Goal: Find contact information: Find contact information

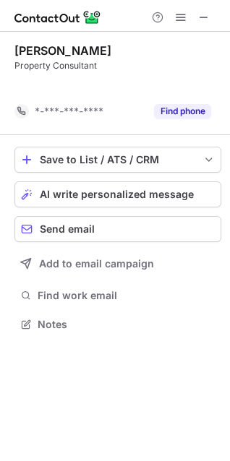
scroll to position [291, 230]
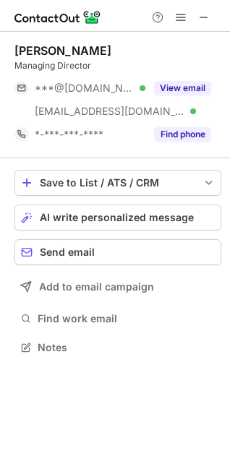
scroll to position [337, 230]
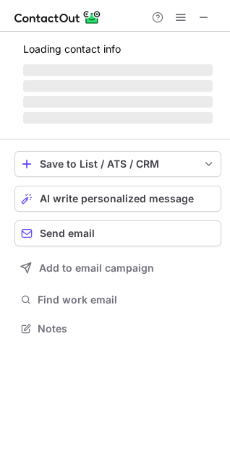
scroll to position [337, 230]
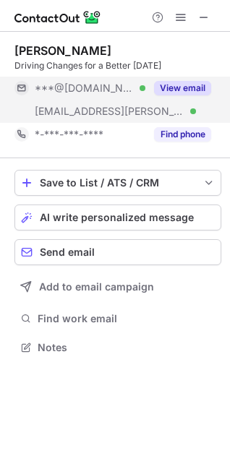
click at [210, 81] on div "View email" at bounding box center [178, 88] width 66 height 23
click at [62, 89] on span "***@gmail.com" at bounding box center [85, 88] width 100 height 13
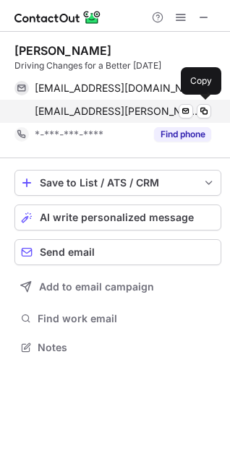
click at [60, 115] on span "mcheng@umland.com.my" at bounding box center [117, 111] width 165 height 13
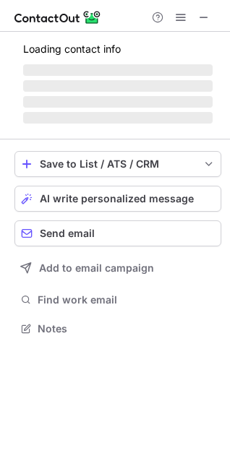
scroll to position [7, 7]
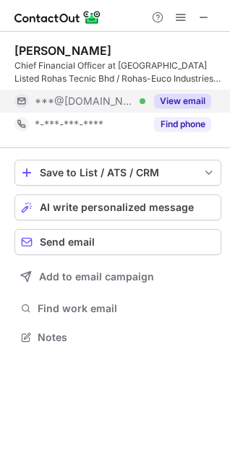
click at [179, 98] on button "View email" at bounding box center [182, 101] width 57 height 14
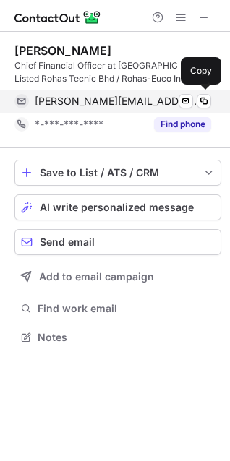
click at [89, 103] on span "eric_ong_tp@yahoo.com" at bounding box center [117, 101] width 165 height 13
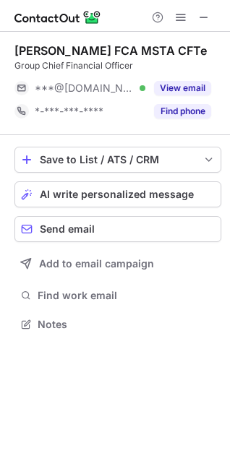
scroll to position [314, 230]
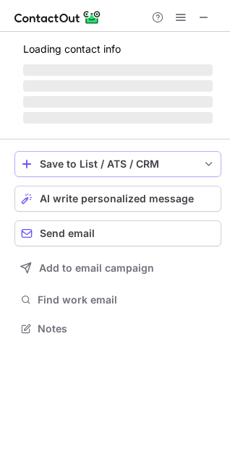
scroll to position [327, 230]
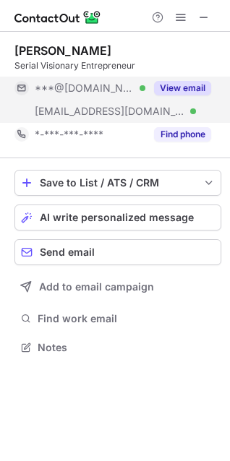
click at [87, 100] on div "***@gogotradeasia.co Verified" at bounding box center [79, 111] width 131 height 23
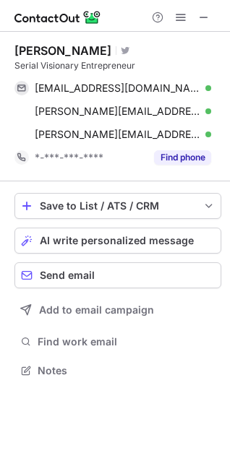
scroll to position [361, 230]
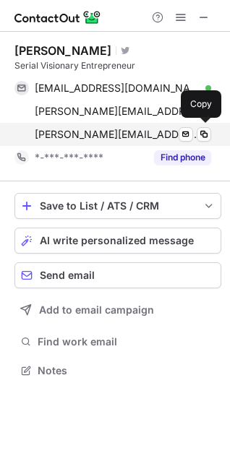
click at [88, 135] on span "lynn@gogotradeasia.co" at bounding box center [117, 134] width 165 height 13
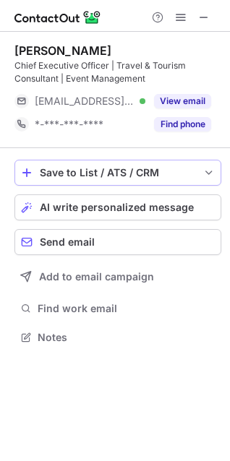
scroll to position [327, 230]
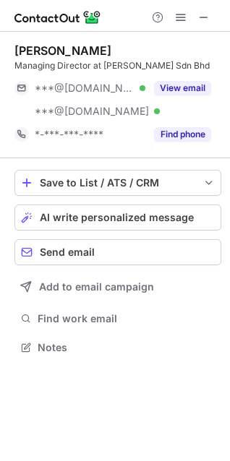
scroll to position [337, 230]
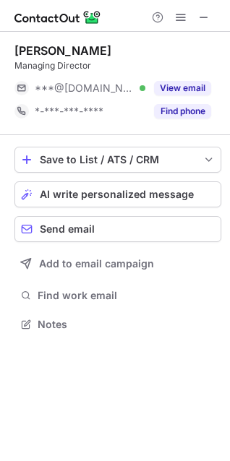
scroll to position [314, 230]
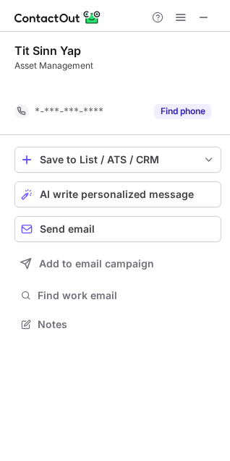
scroll to position [291, 230]
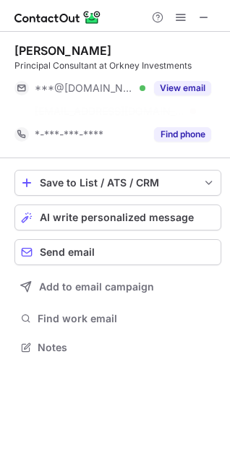
scroll to position [314, 230]
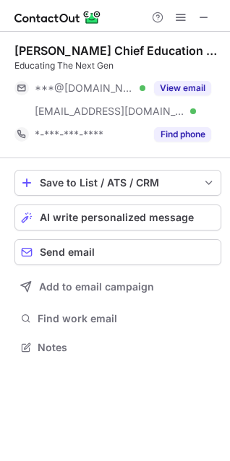
scroll to position [337, 230]
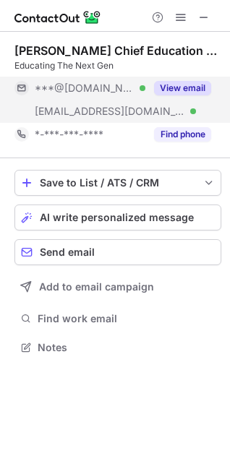
click at [171, 86] on button "View email" at bounding box center [182, 88] width 57 height 14
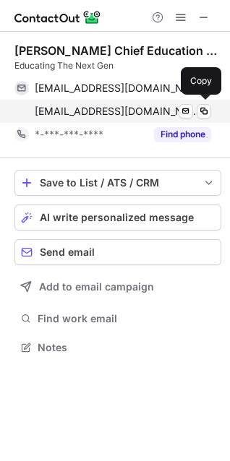
click at [99, 108] on span "daisy@plantng.com" at bounding box center [117, 111] width 165 height 13
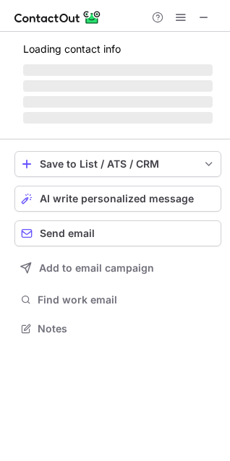
scroll to position [314, 230]
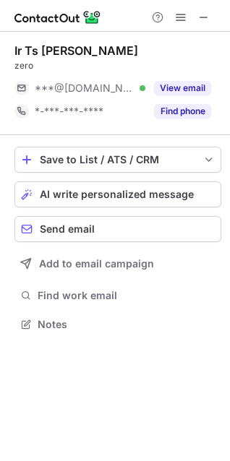
scroll to position [314, 230]
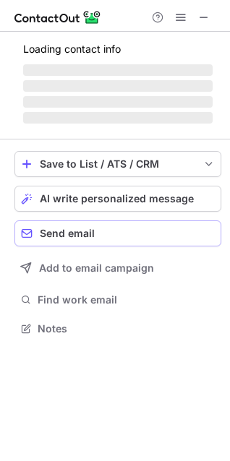
scroll to position [327, 230]
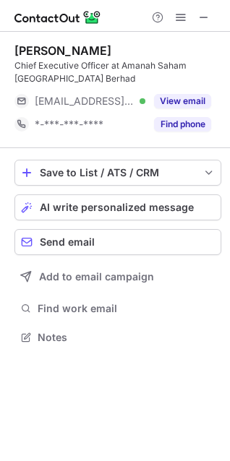
scroll to position [327, 230]
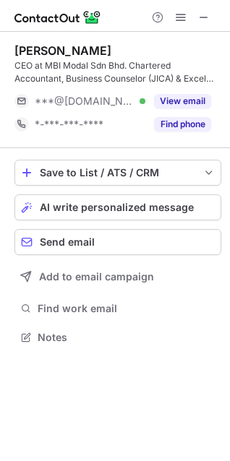
scroll to position [327, 230]
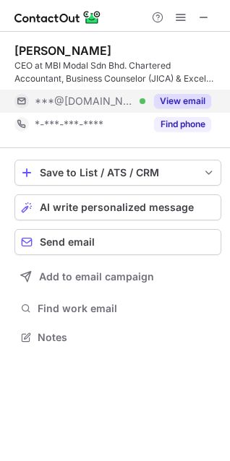
click at [204, 93] on div "View email" at bounding box center [178, 101] width 66 height 23
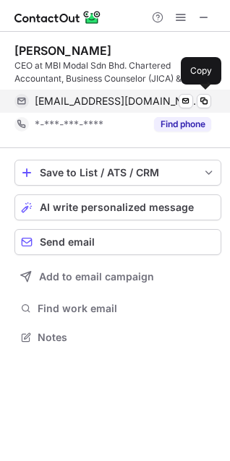
click at [81, 100] on span "[EMAIL_ADDRESS][DOMAIN_NAME]" at bounding box center [117, 101] width 165 height 13
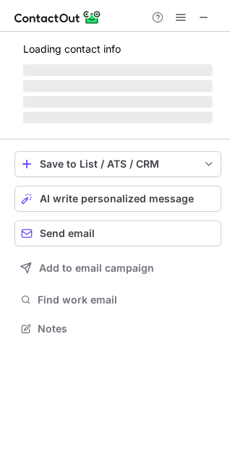
scroll to position [337, 230]
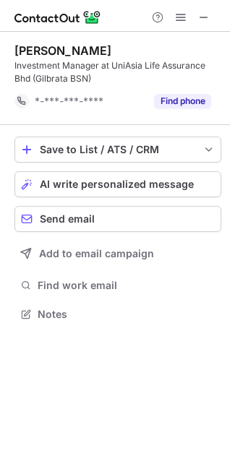
scroll to position [304, 230]
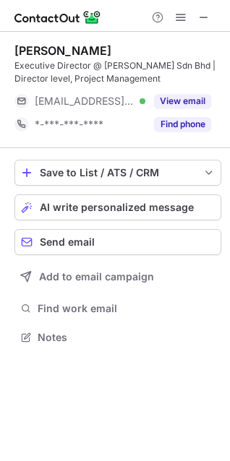
scroll to position [327, 230]
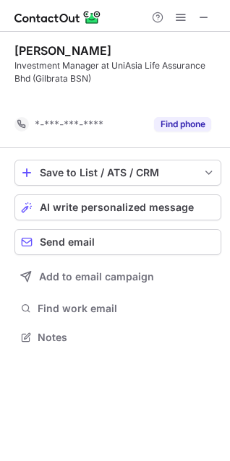
scroll to position [304, 230]
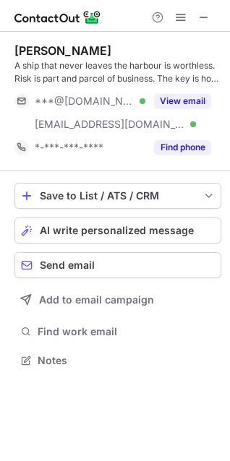
scroll to position [350, 230]
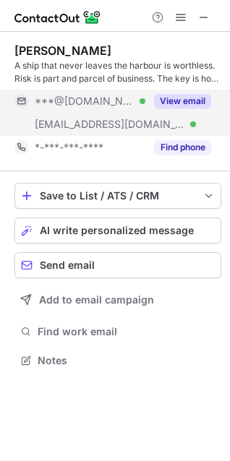
click at [162, 112] on div "View email" at bounding box center [178, 101] width 66 height 23
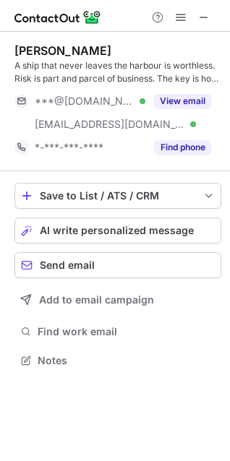
click at [47, 100] on span "***@yahoo.com" at bounding box center [85, 101] width 100 height 13
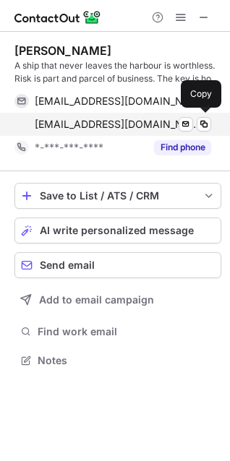
click at [73, 119] on span "waifong@twfcomms.com" at bounding box center [117, 124] width 165 height 13
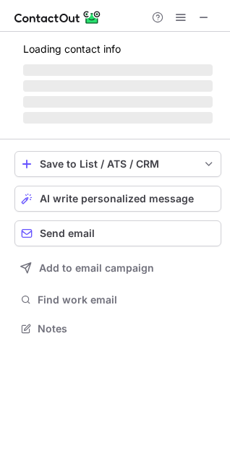
scroll to position [327, 230]
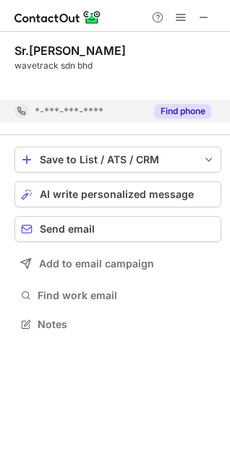
scroll to position [291, 230]
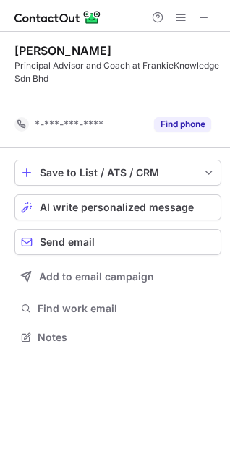
scroll to position [304, 230]
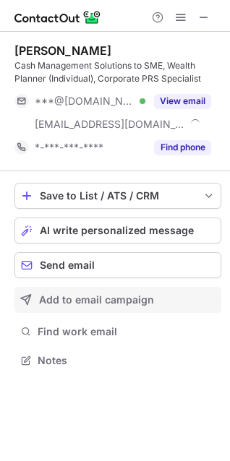
scroll to position [350, 230]
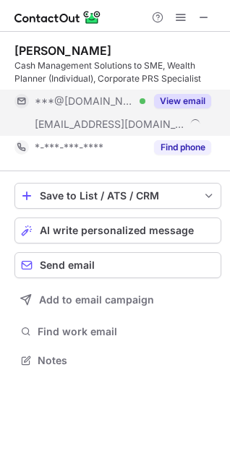
drag, startPoint x: 202, startPoint y: 98, endPoint x: 192, endPoint y: 98, distance: 10.1
click at [202, 98] on button "View email" at bounding box center [182, 101] width 57 height 14
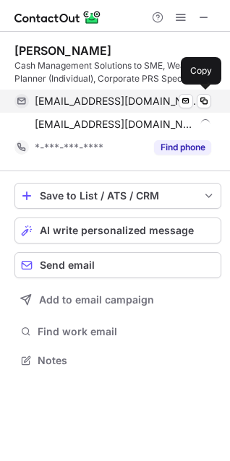
click at [98, 103] on span "tsuiyan2006@gmail.com" at bounding box center [117, 101] width 165 height 13
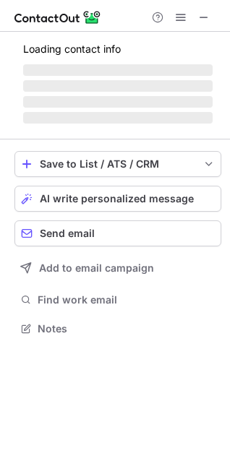
scroll to position [327, 230]
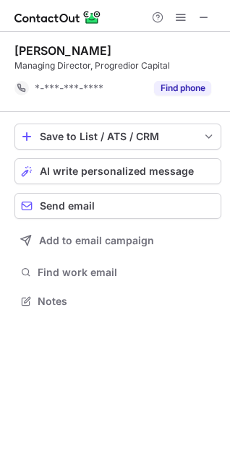
scroll to position [291, 230]
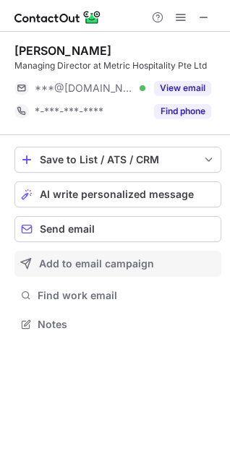
scroll to position [314, 230]
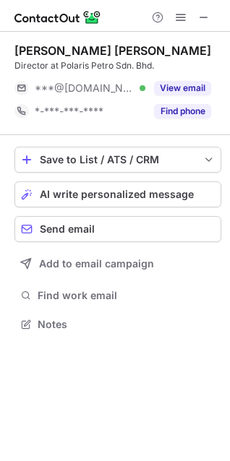
scroll to position [314, 230]
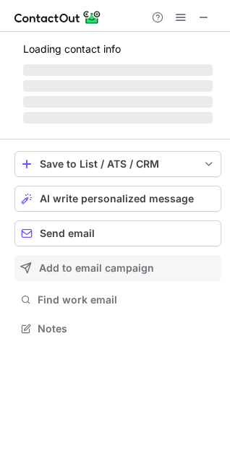
scroll to position [327, 230]
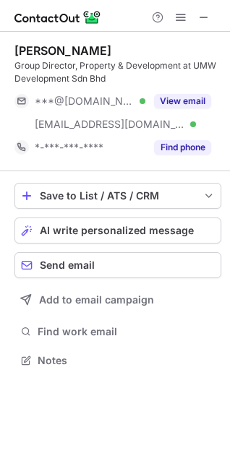
scroll to position [350, 230]
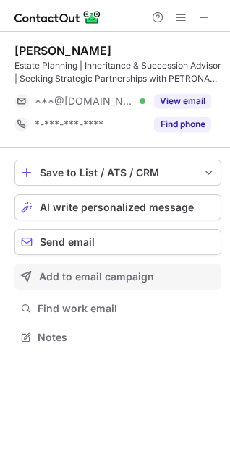
scroll to position [327, 230]
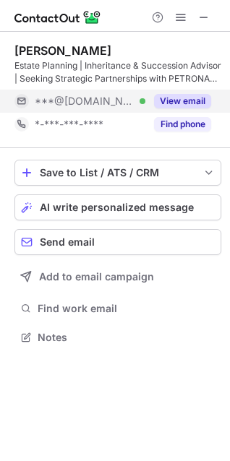
click at [168, 100] on button "View email" at bounding box center [182, 101] width 57 height 14
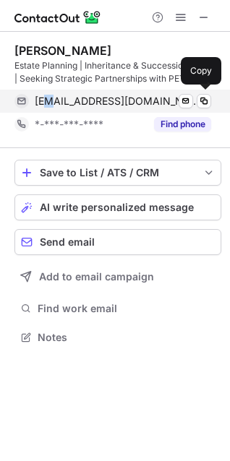
click at [48, 100] on span "[EMAIL_ADDRESS][DOMAIN_NAME]" at bounding box center [117, 101] width 165 height 13
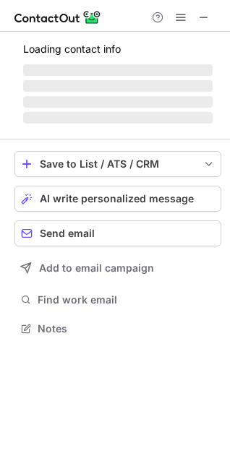
scroll to position [314, 230]
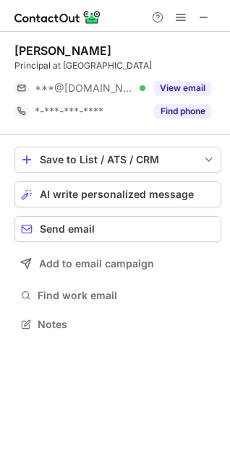
scroll to position [314, 230]
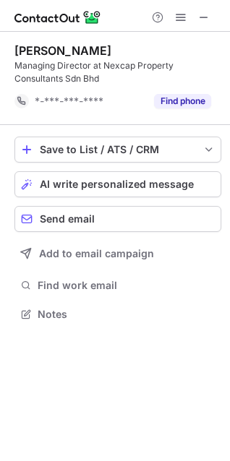
scroll to position [304, 230]
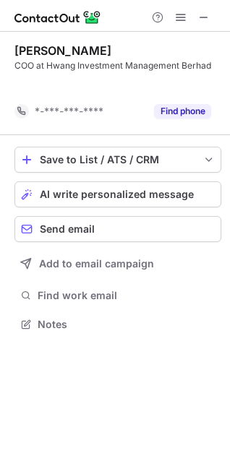
scroll to position [291, 230]
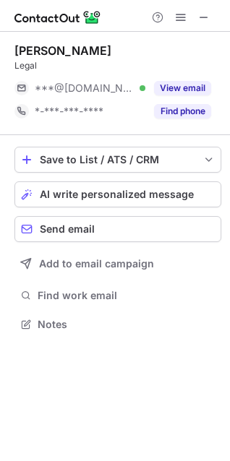
scroll to position [314, 230]
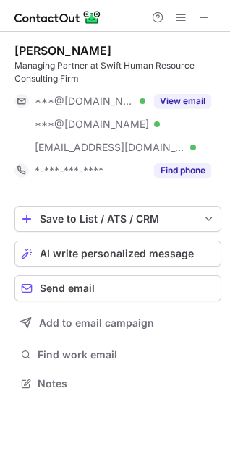
scroll to position [374, 230]
click at [210, 27] on div at bounding box center [115, 16] width 230 height 32
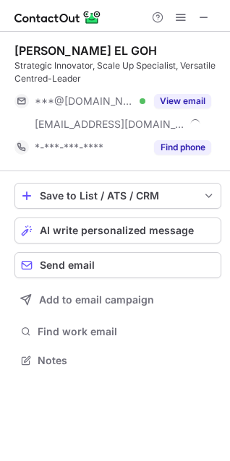
scroll to position [350, 230]
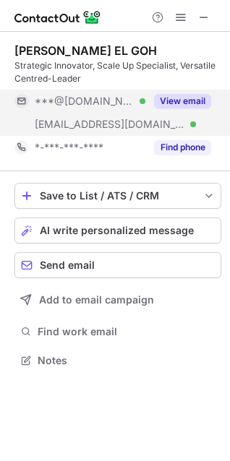
click at [169, 98] on button "View email" at bounding box center [182, 101] width 57 height 14
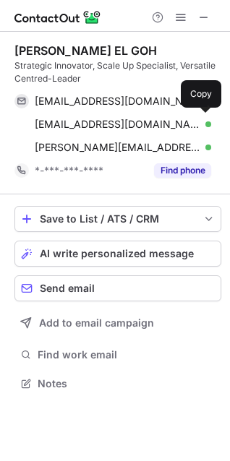
scroll to position [374, 230]
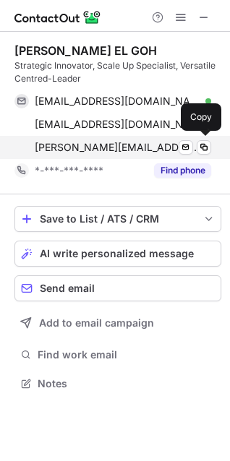
click at [64, 145] on span "alvin@kingfisher-strategy.com" at bounding box center [117, 147] width 165 height 13
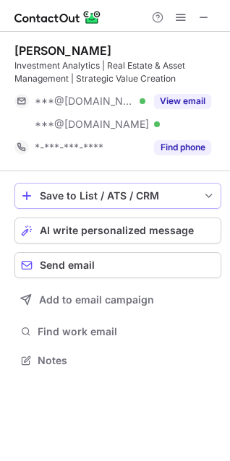
scroll to position [350, 230]
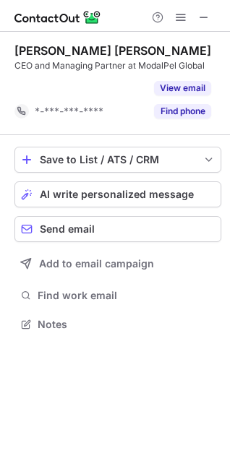
scroll to position [291, 230]
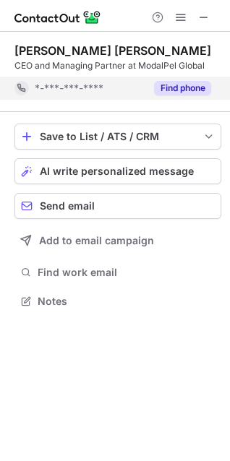
click at [182, 88] on button "Find phone" at bounding box center [182, 88] width 57 height 14
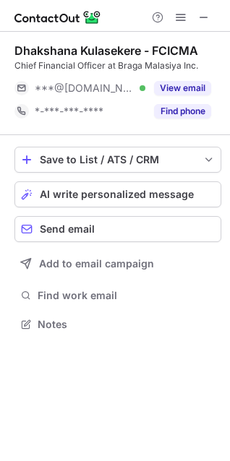
scroll to position [314, 230]
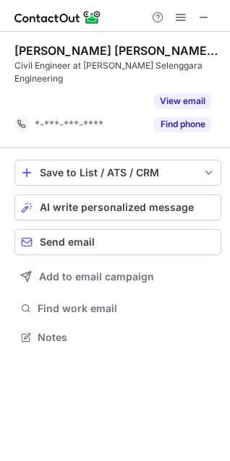
scroll to position [291, 230]
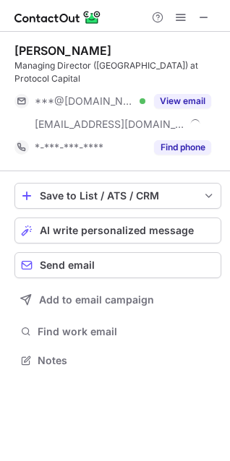
scroll to position [350, 230]
